Goal: Check status: Check status

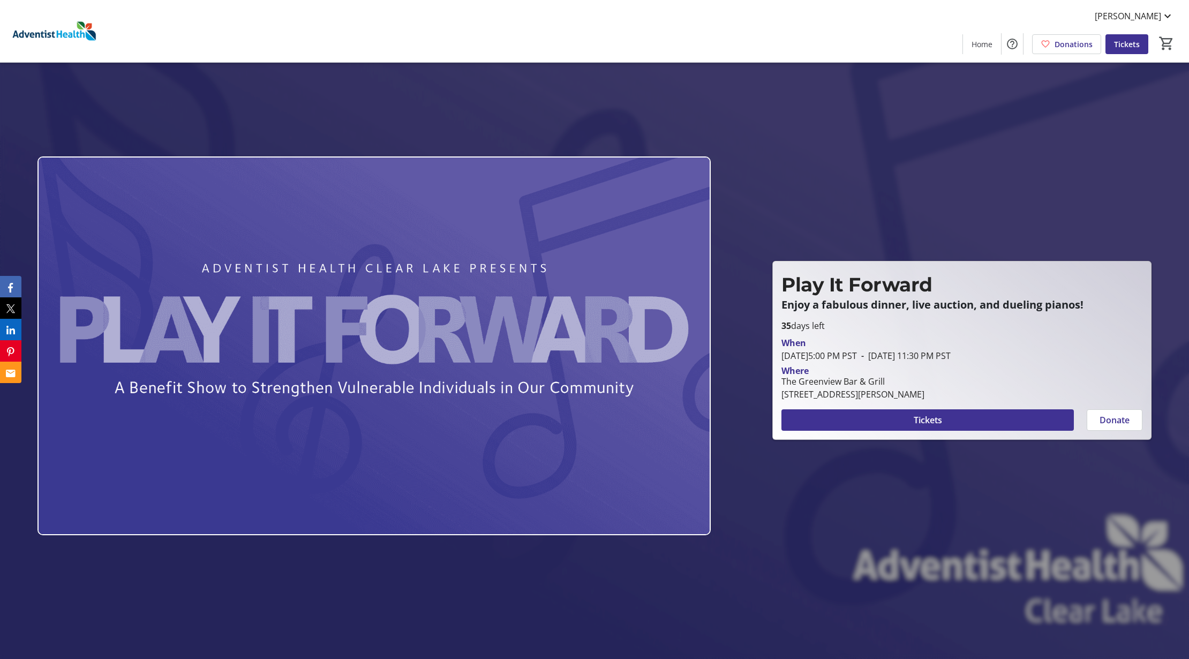
click at [288, 111] on div at bounding box center [594, 329] width 1189 height 659
click at [971, 46] on span "Home" at bounding box center [981, 44] width 21 height 11
click at [1167, 11] on mat-icon at bounding box center [1167, 16] width 13 height 13
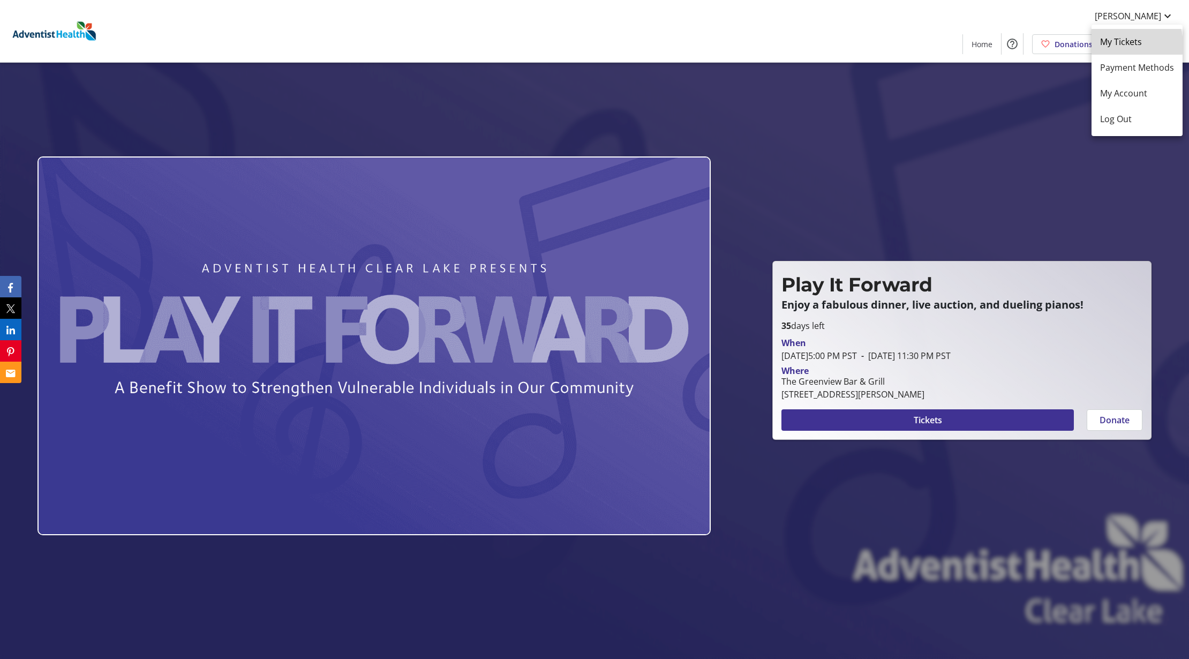
click at [1114, 45] on span "My Tickets" at bounding box center [1137, 41] width 74 height 13
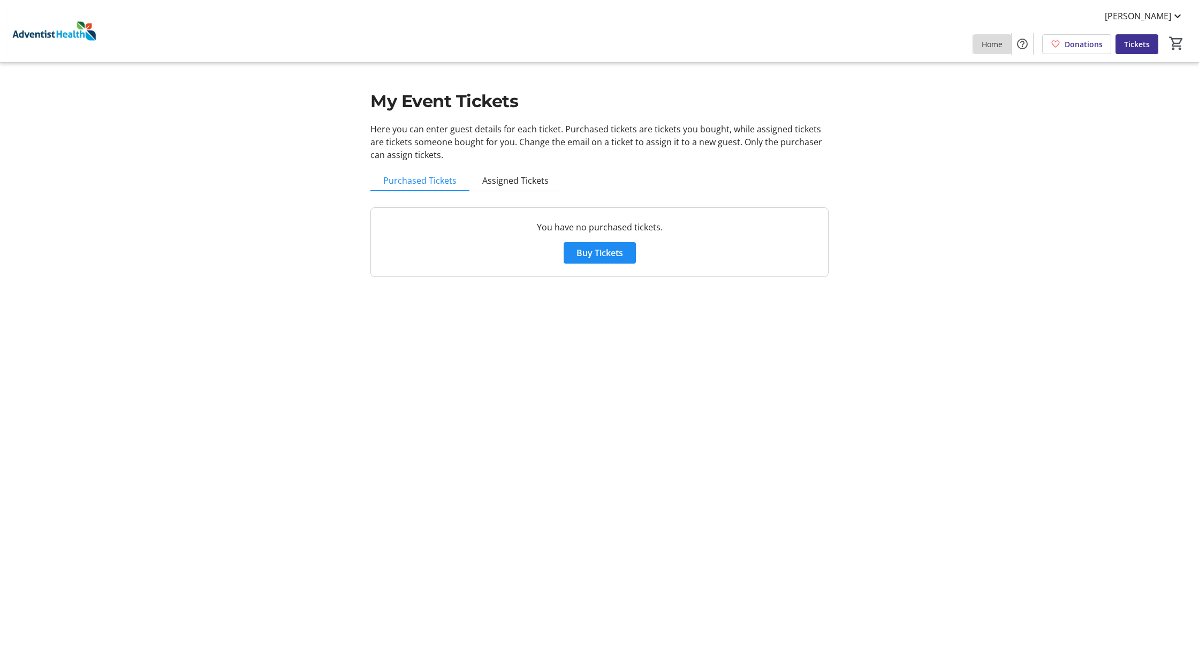
click at [994, 45] on span "Home" at bounding box center [992, 44] width 21 height 11
